Goal: Navigation & Orientation: Find specific page/section

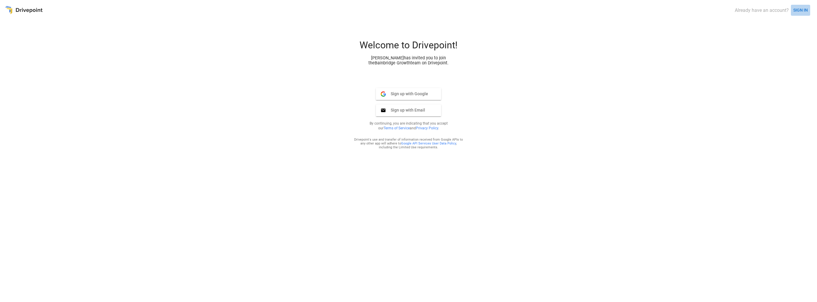
click at [803, 7] on button "SIGN IN" at bounding box center [800, 10] width 19 height 11
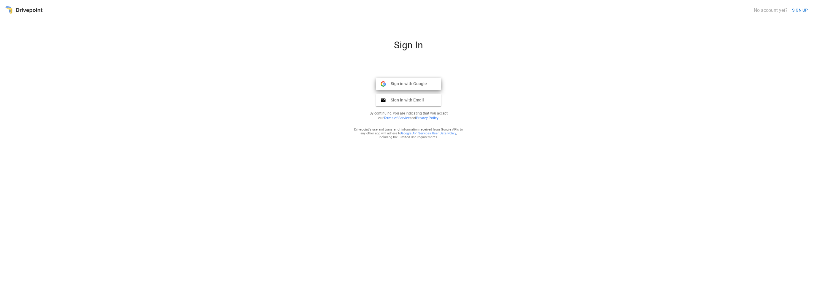
click at [408, 86] on span "Sign in with Google" at bounding box center [406, 83] width 41 height 5
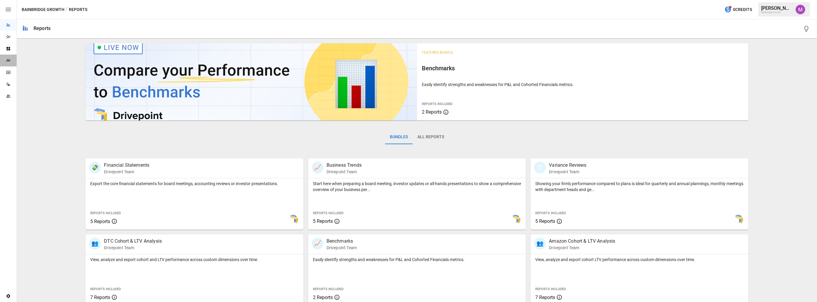
click at [10, 63] on div "Plans" at bounding box center [8, 61] width 17 height 12
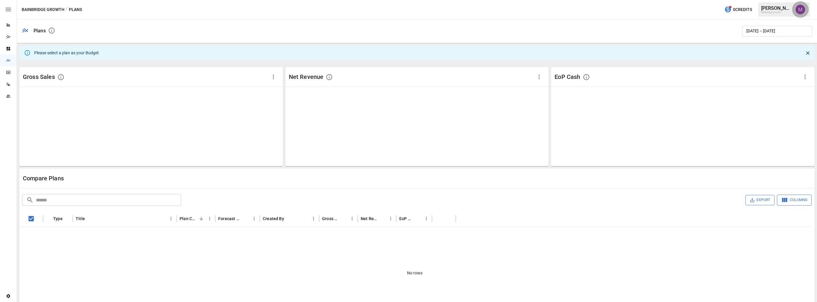
click at [796, 9] on img "Umer Muhammed" at bounding box center [801, 10] width 10 height 10
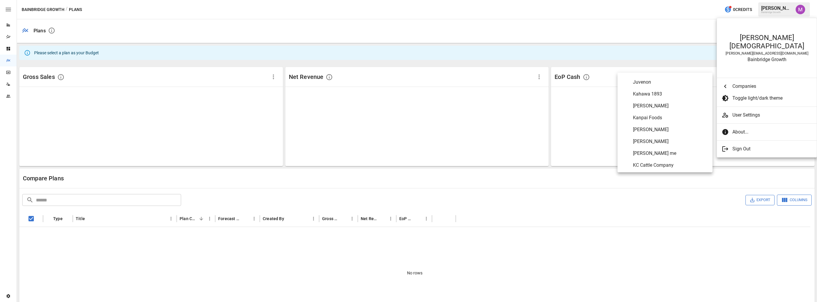
scroll to position [1627, 0]
click at [655, 140] on span "Katie Kime" at bounding box center [670, 140] width 75 height 7
